Goal: Information Seeking & Learning: Understand process/instructions

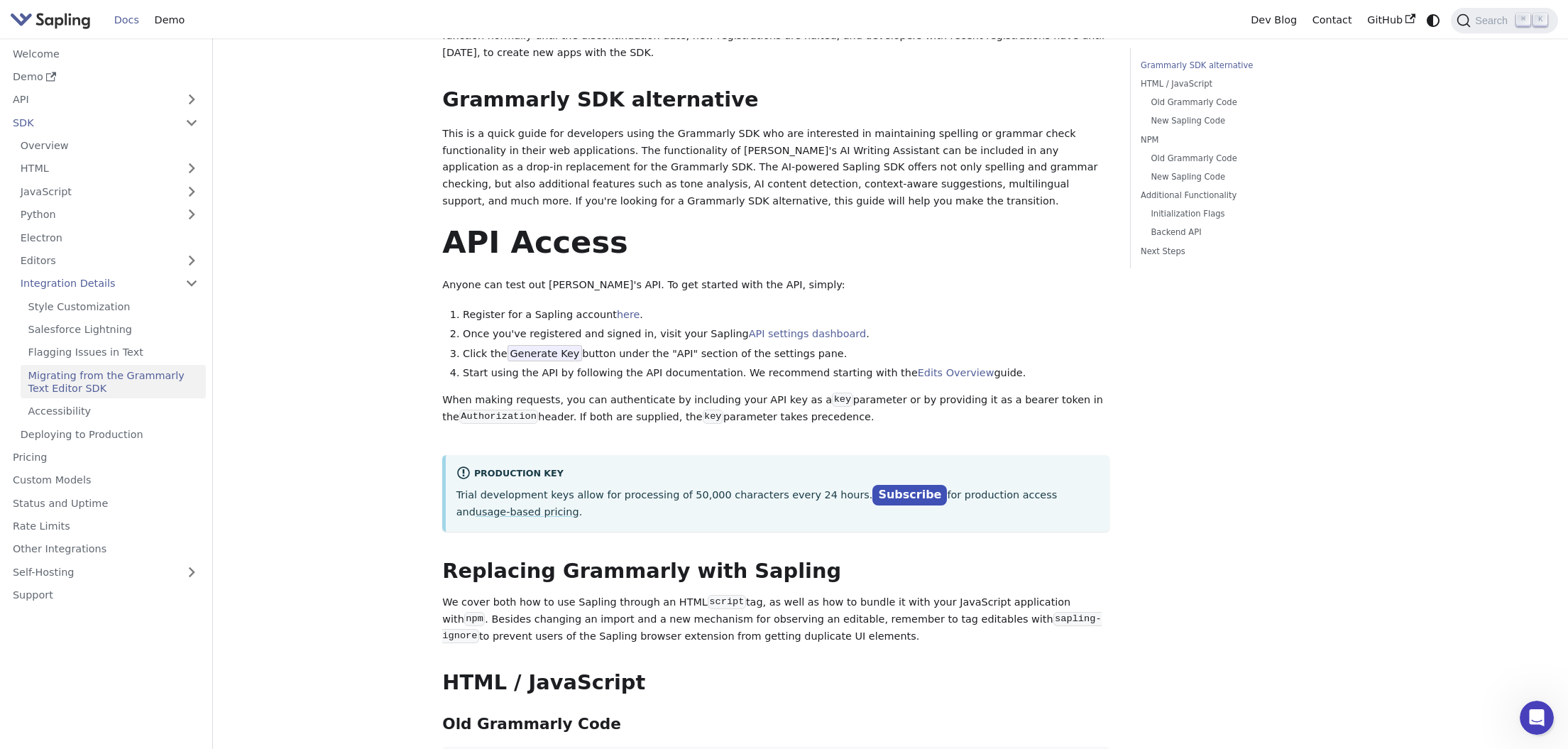
scroll to position [243, 0]
click at [832, 345] on li "Click the Generate Key button under the "API" section of the settings pane." at bounding box center [786, 353] width 646 height 17
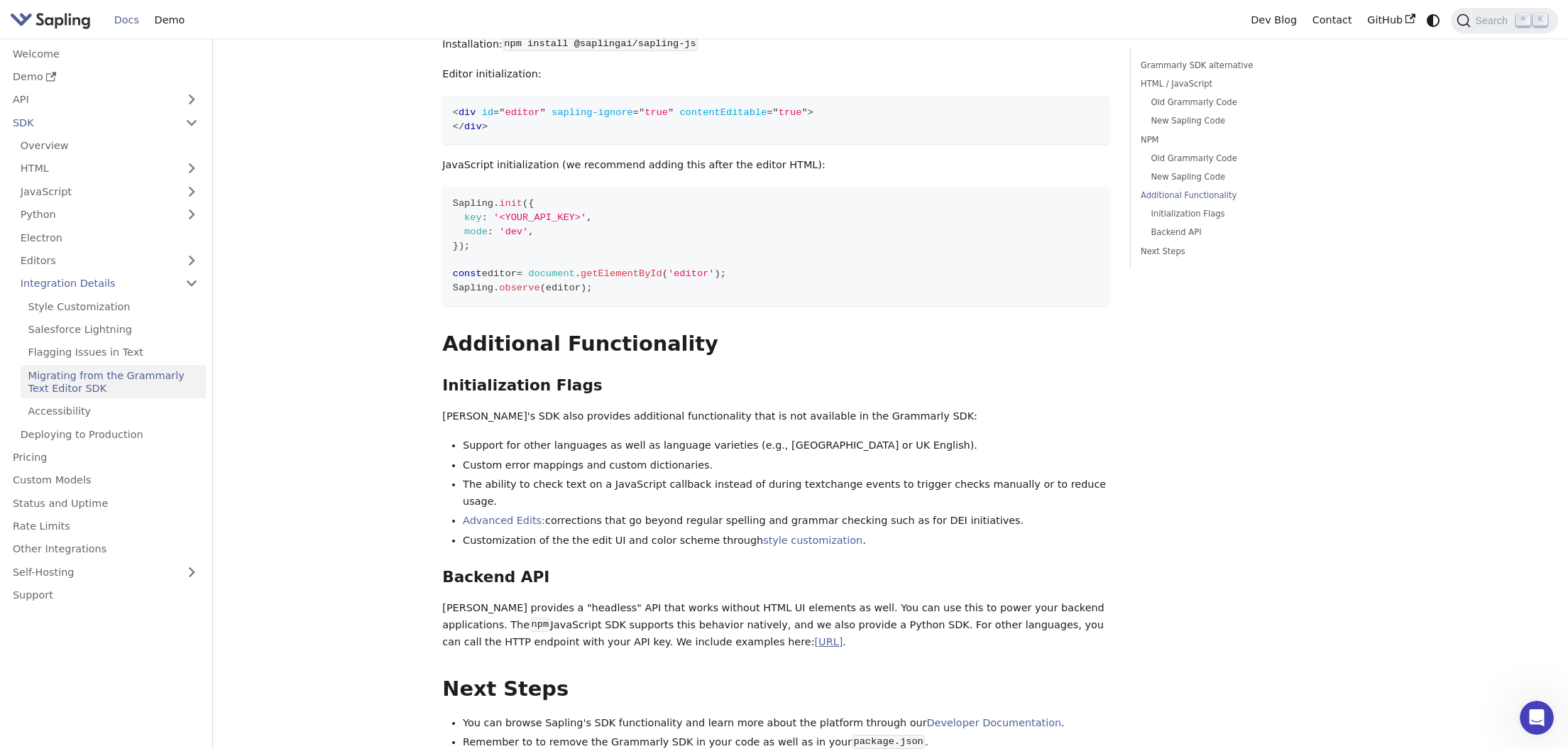
scroll to position [1724, 0]
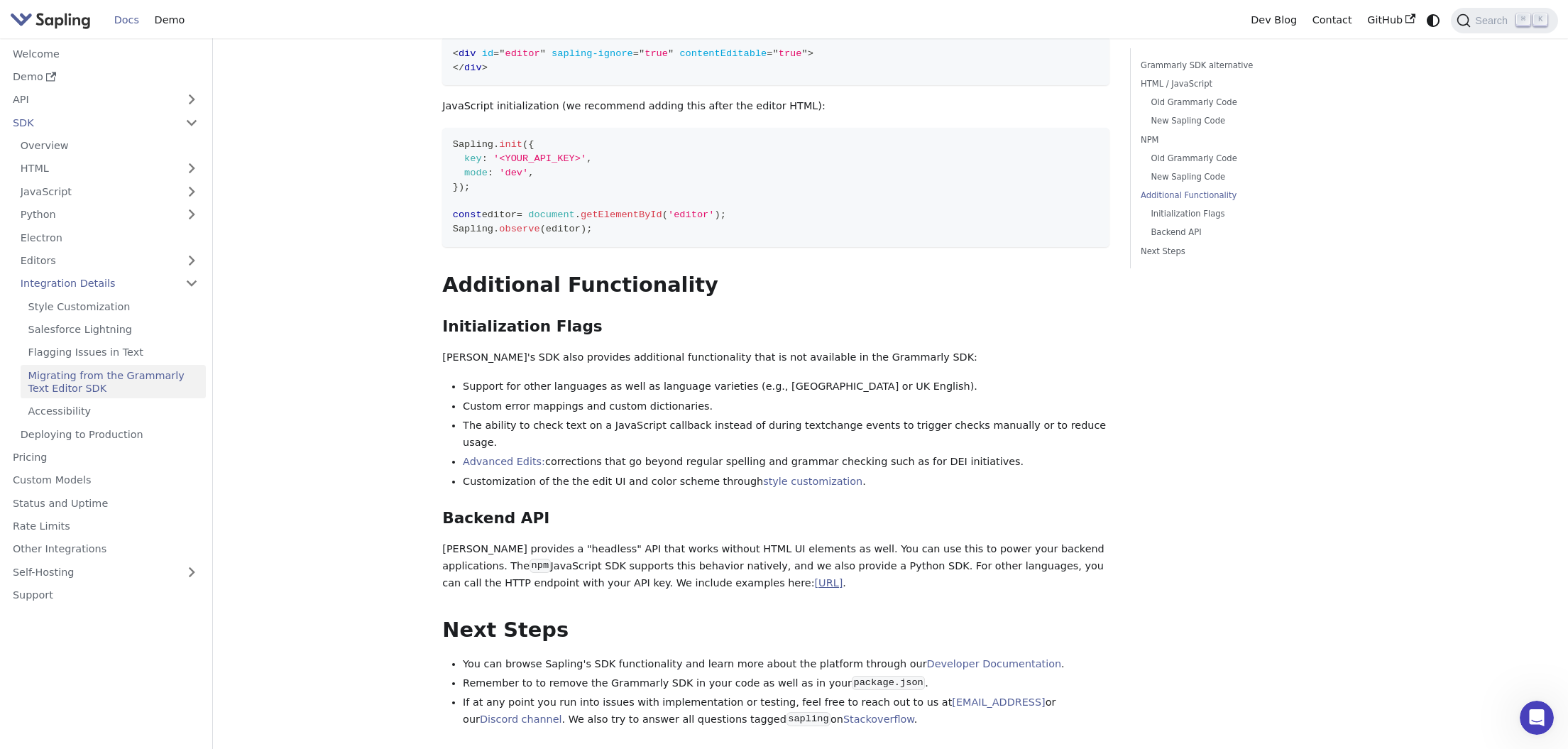
click at [790, 379] on li "Support for other languages as well as language varieties (e.g., [GEOGRAPHIC_DA…" at bounding box center [786, 387] width 646 height 17
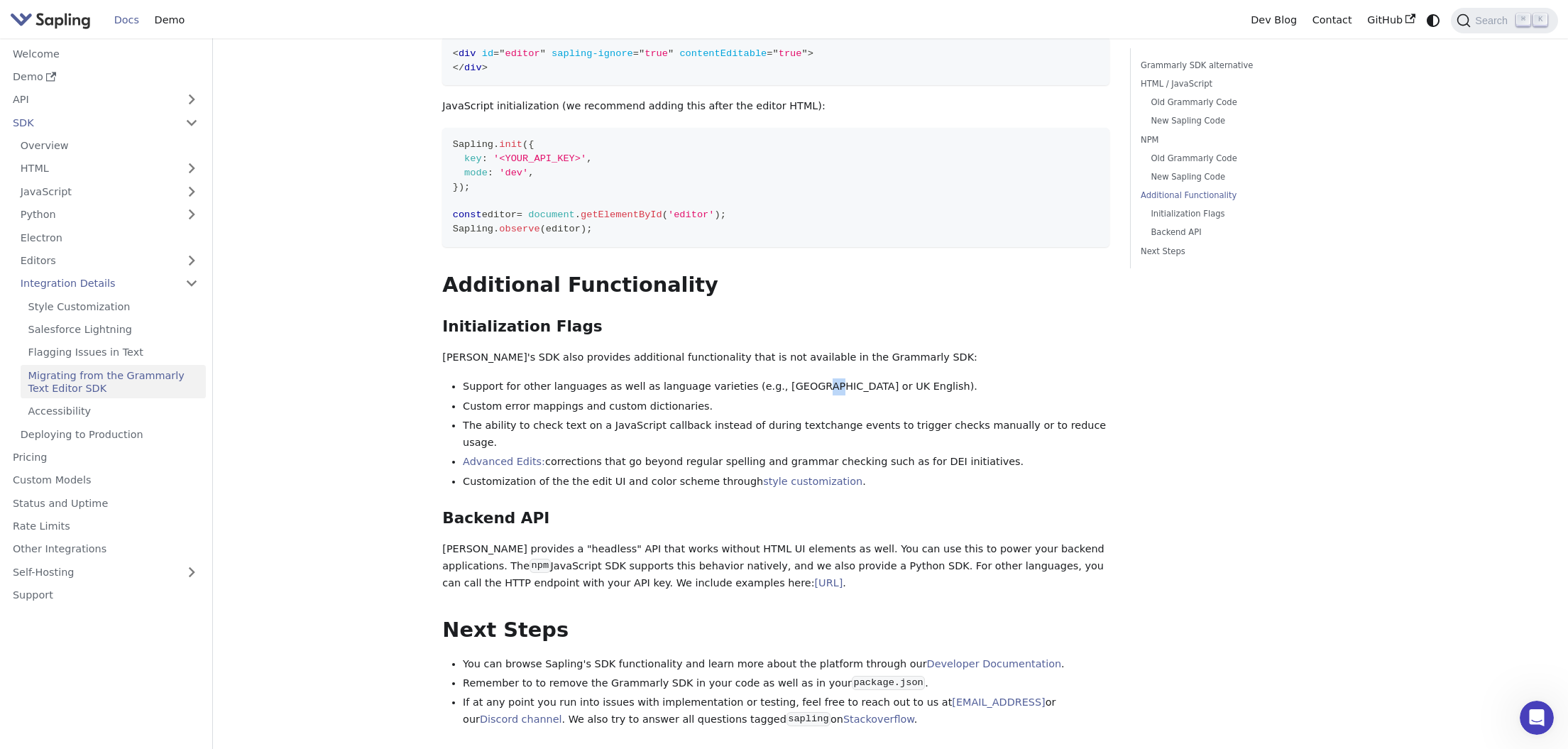
click at [790, 379] on li "Support for other languages as well as language varieties (e.g., [GEOGRAPHIC_DA…" at bounding box center [786, 387] width 646 height 17
click at [815, 379] on li "Support for other languages as well as language varieties (e.g., [GEOGRAPHIC_DA…" at bounding box center [786, 387] width 646 height 17
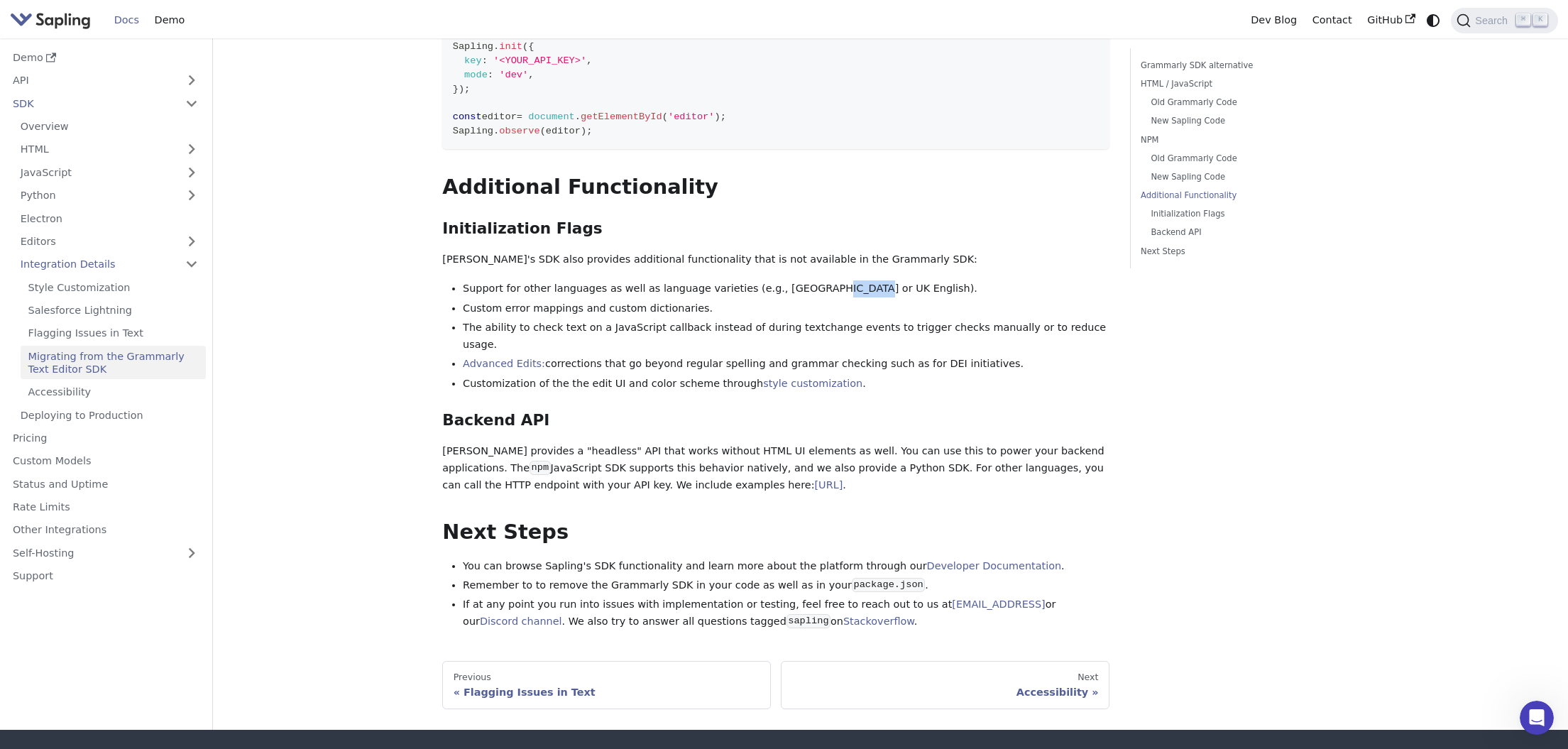
scroll to position [1856, 0]
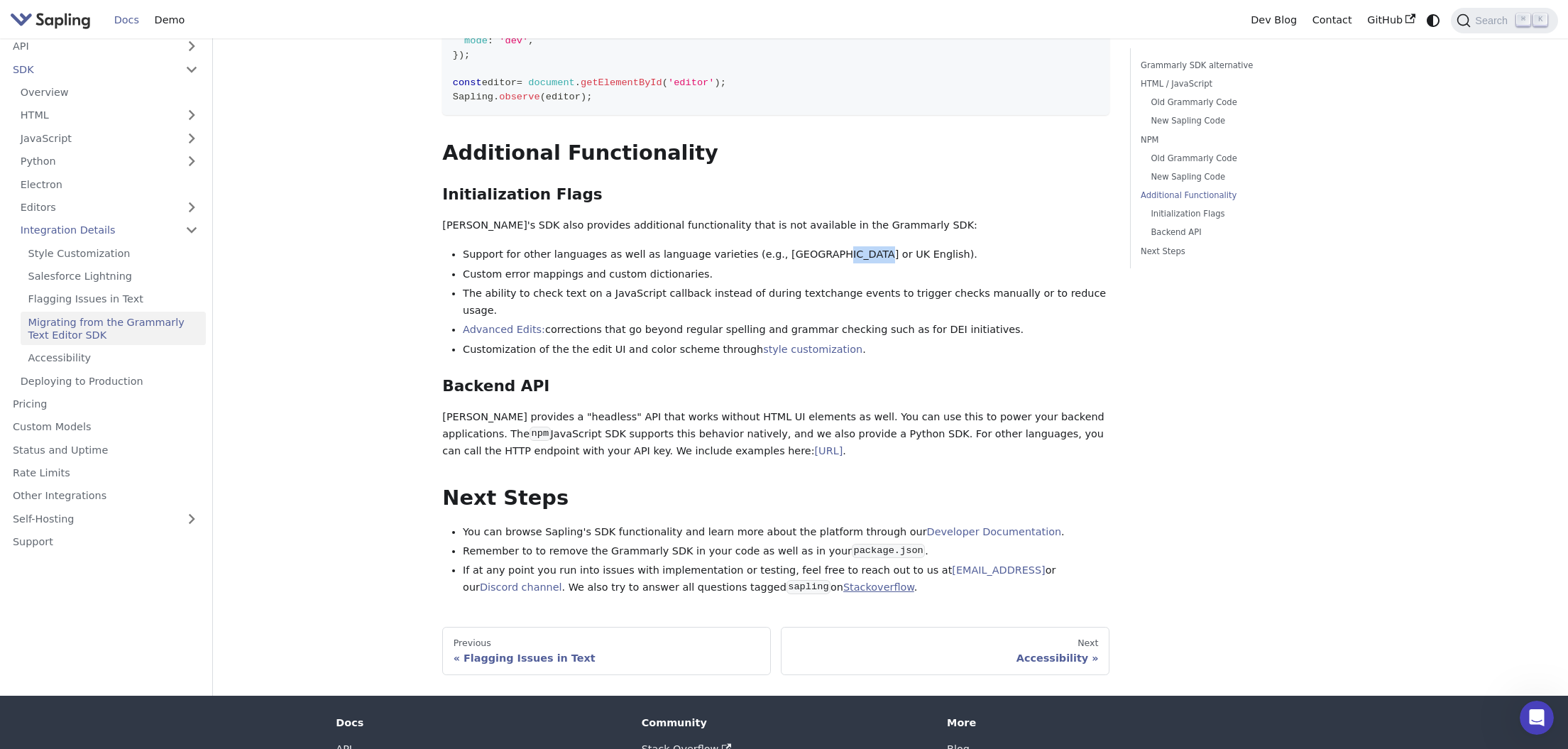
click at [843, 581] on link "Stackoverflow" at bounding box center [878, 586] width 71 height 12
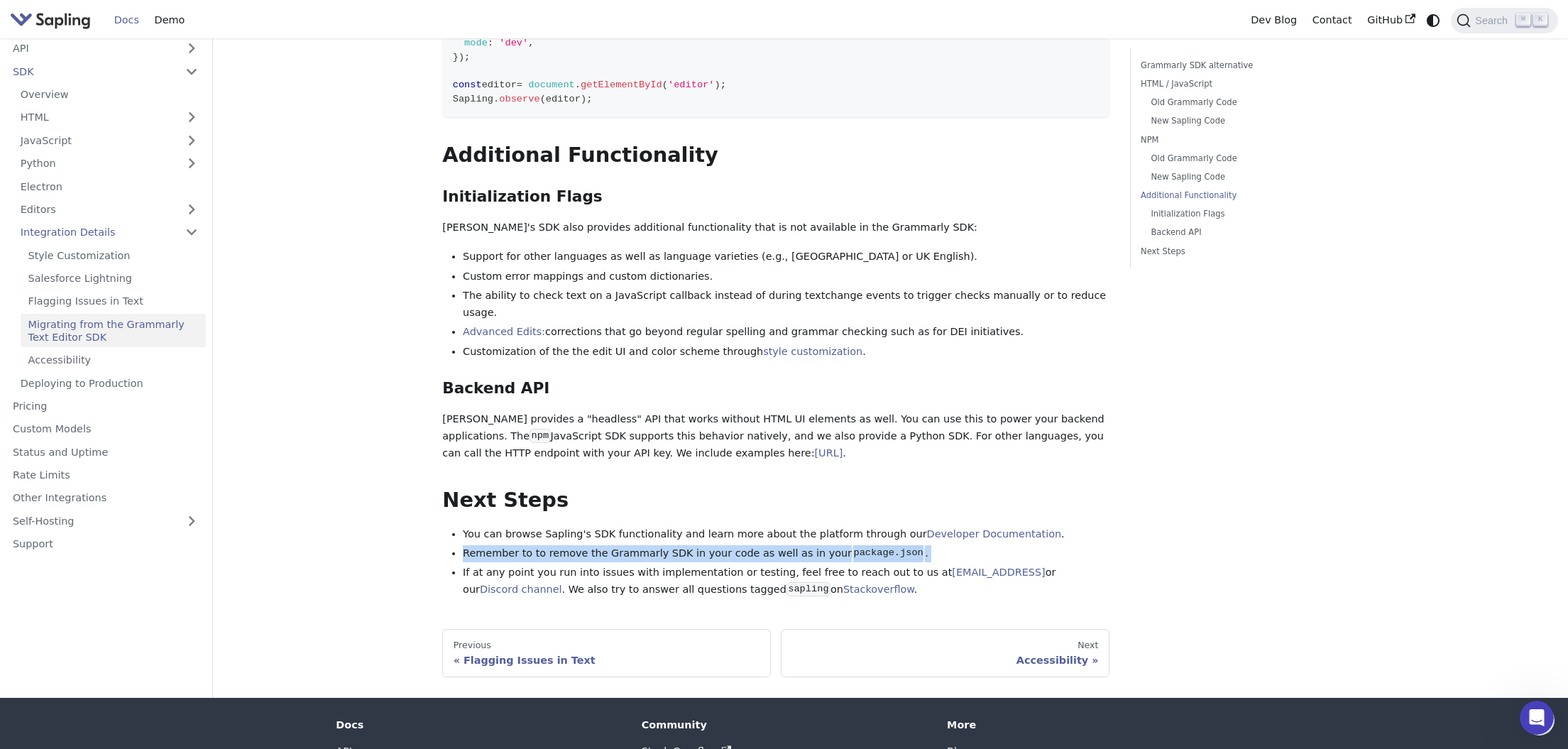
click at [814, 447] on link "[URL]" at bounding box center [828, 452] width 29 height 12
